Goal: Obtain resource: Obtain resource

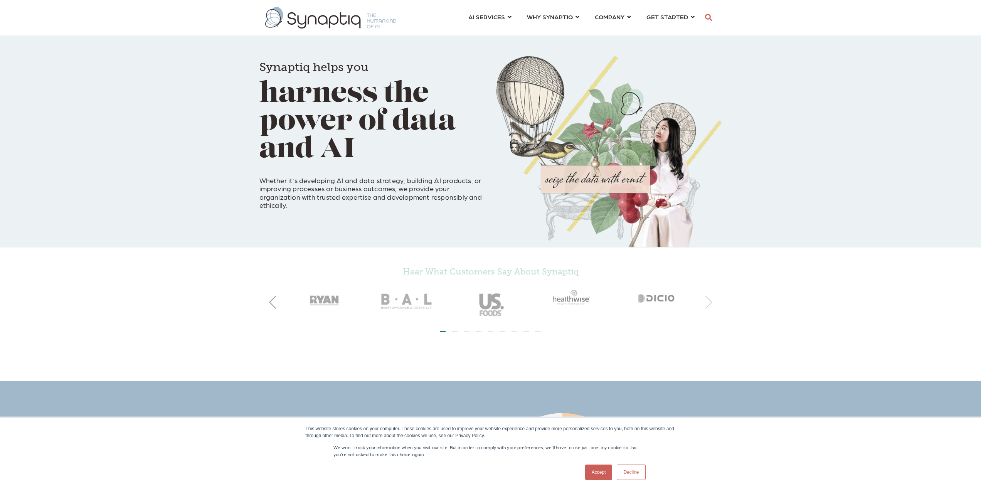
click at [711, 302] on button "Next" at bounding box center [706, 302] width 13 height 13
click at [710, 302] on button "Next" at bounding box center [706, 302] width 13 height 13
click at [707, 304] on button "Next" at bounding box center [706, 302] width 13 height 13
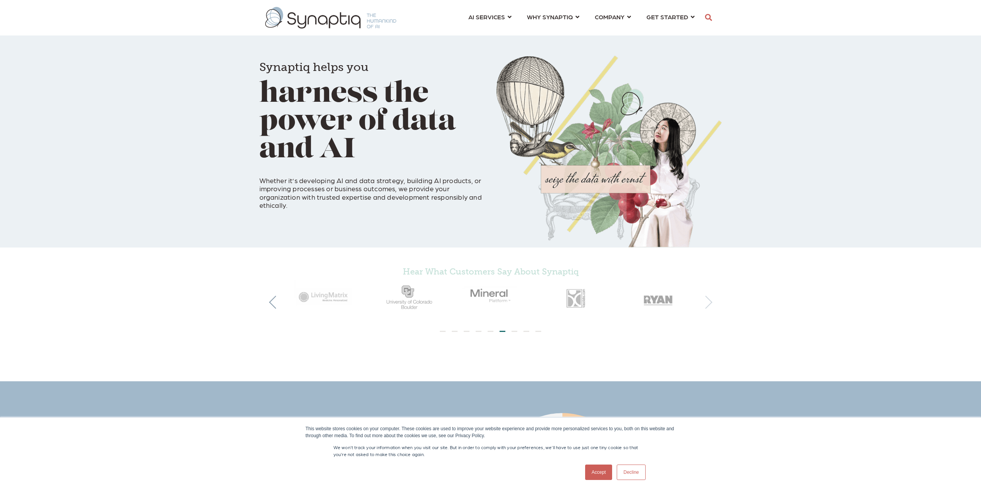
click at [707, 304] on button "Next" at bounding box center [706, 302] width 13 height 13
click at [710, 304] on button "Next" at bounding box center [706, 302] width 13 height 13
click at [712, 305] on div "Hear What Customers Say About Synaptiq" at bounding box center [490, 295] width 981 height 95
click at [708, 304] on button "Next" at bounding box center [706, 302] width 13 height 13
click at [710, 303] on button "Next" at bounding box center [706, 302] width 13 height 13
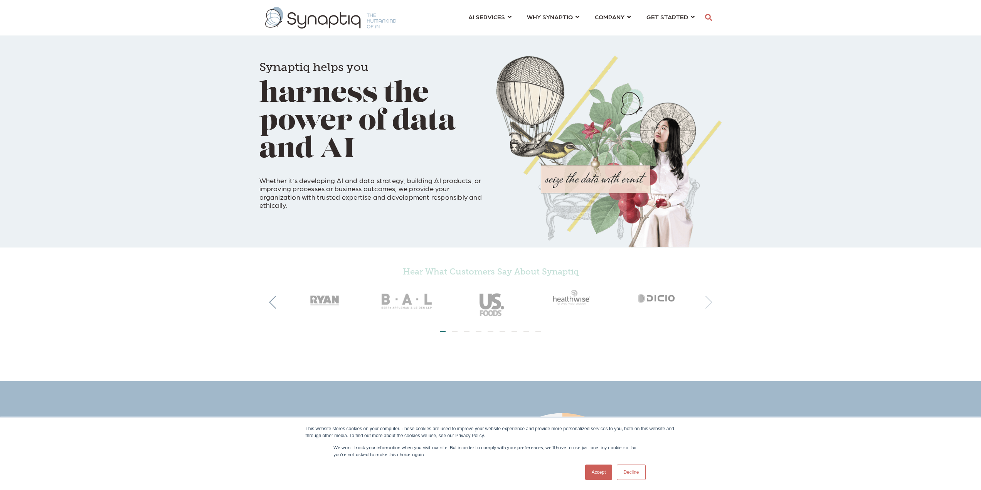
click at [709, 305] on button "Next" at bounding box center [706, 302] width 13 height 13
click at [708, 307] on button "Next" at bounding box center [706, 302] width 13 height 13
click at [707, 302] on button "Next" at bounding box center [706, 302] width 13 height 13
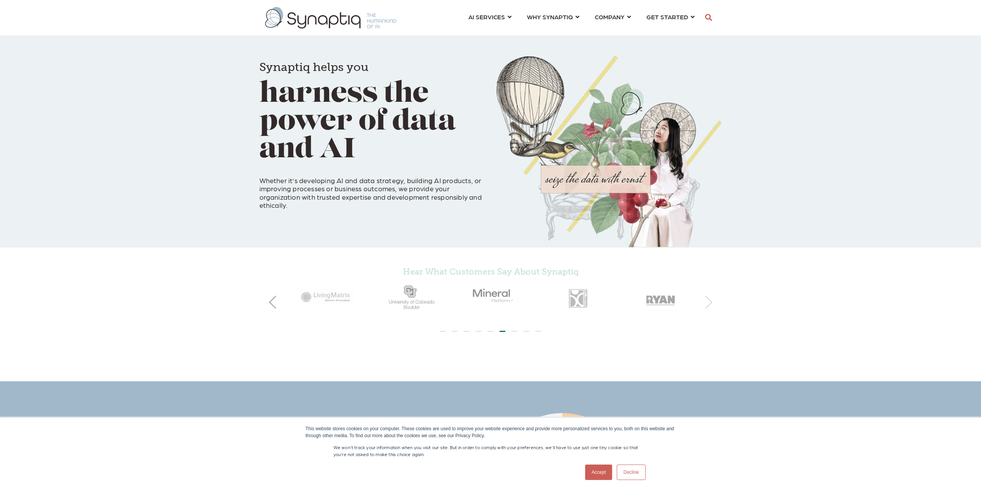
click at [708, 305] on button "Next" at bounding box center [706, 302] width 13 height 13
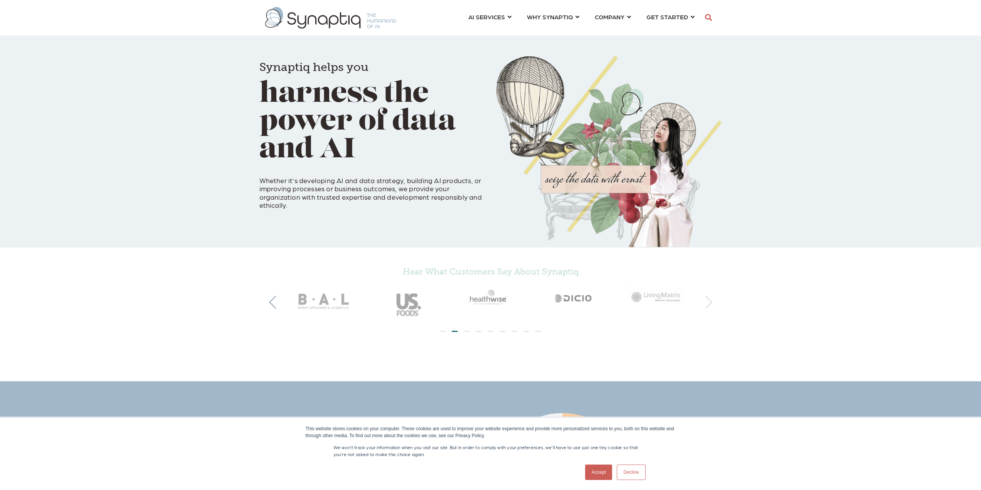
click at [708, 305] on button "Next" at bounding box center [706, 302] width 13 height 13
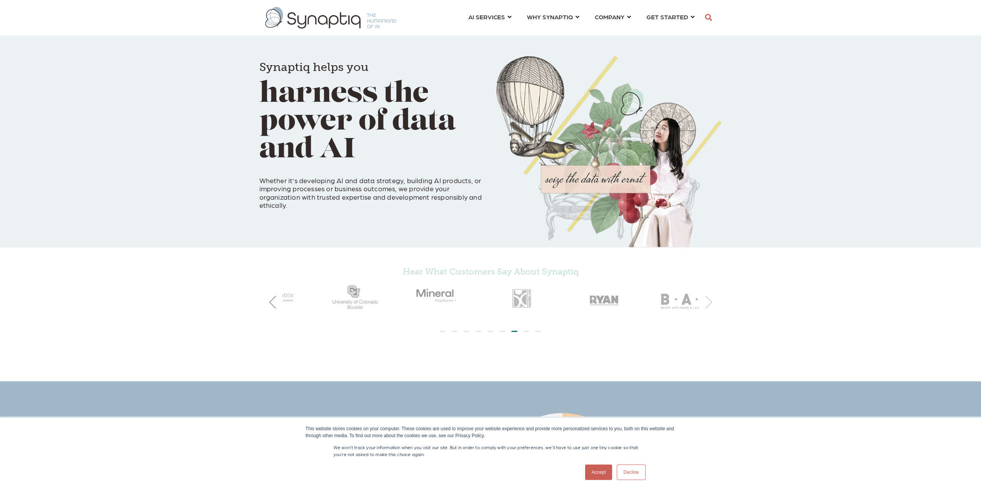
click at [708, 305] on button "Next" at bounding box center [706, 302] width 13 height 13
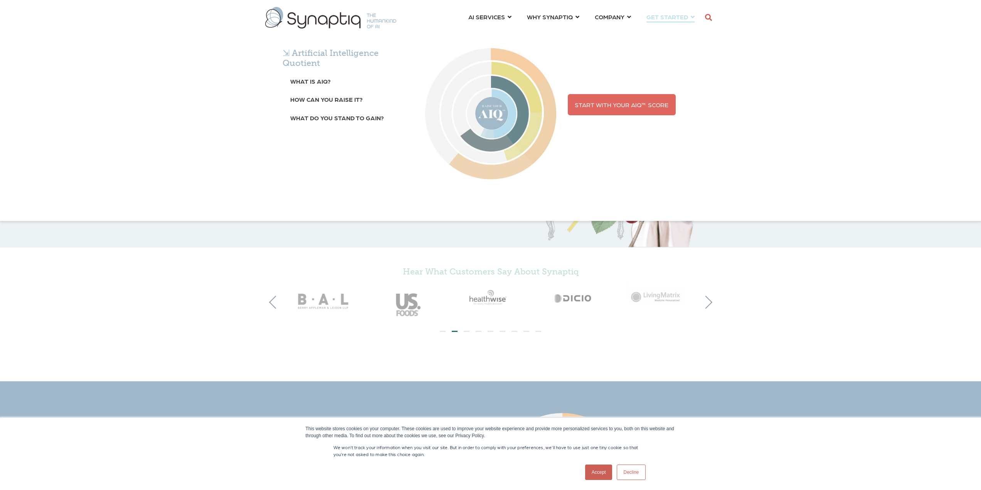
click at [622, 110] on link "Start With Your AIQ™ Score" at bounding box center [622, 104] width 108 height 21
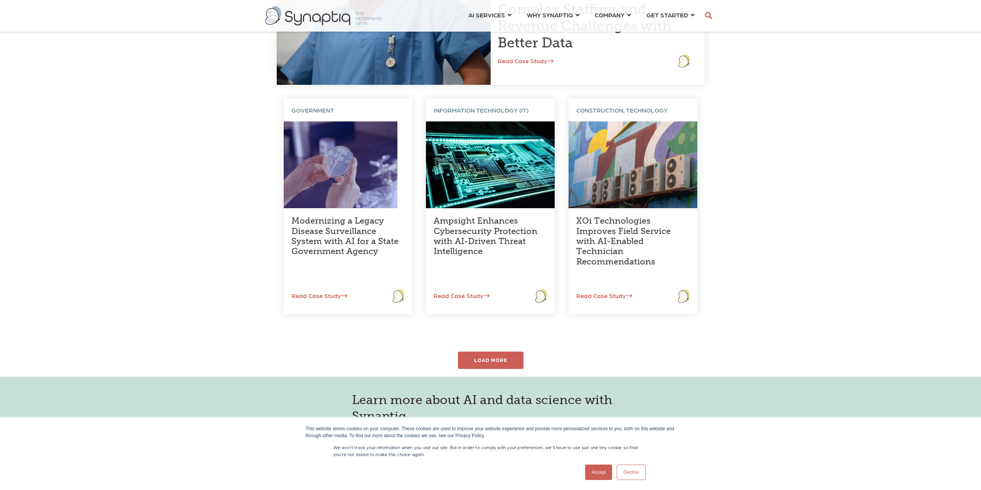
scroll to position [193, 0]
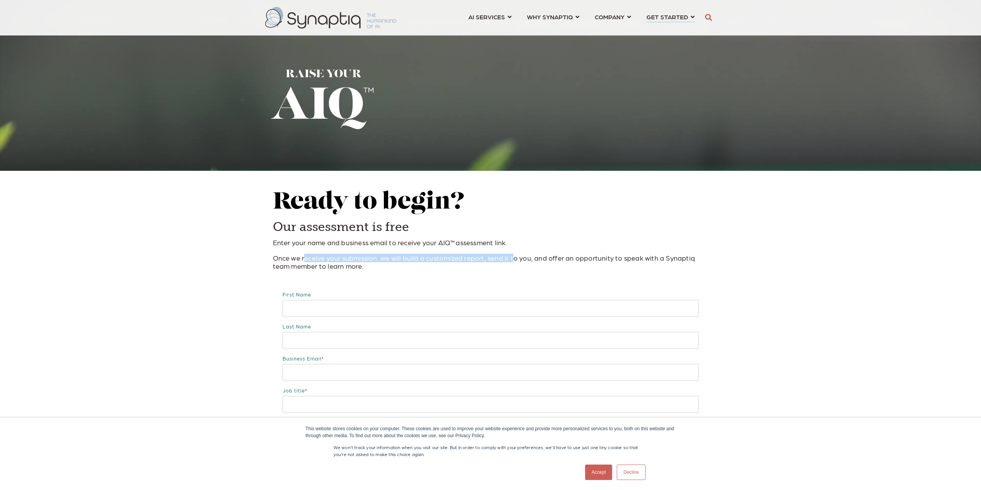
drag, startPoint x: 304, startPoint y: 260, endPoint x: 513, endPoint y: 260, distance: 209.0
click at [513, 260] on p "Once we receive your submission, we will build a customized report, send it to …" at bounding box center [491, 262] width 436 height 17
click at [512, 264] on p "Once we receive your submission, we will build a customized report, send it to …" at bounding box center [491, 262] width 436 height 17
